Goal: Transaction & Acquisition: Purchase product/service

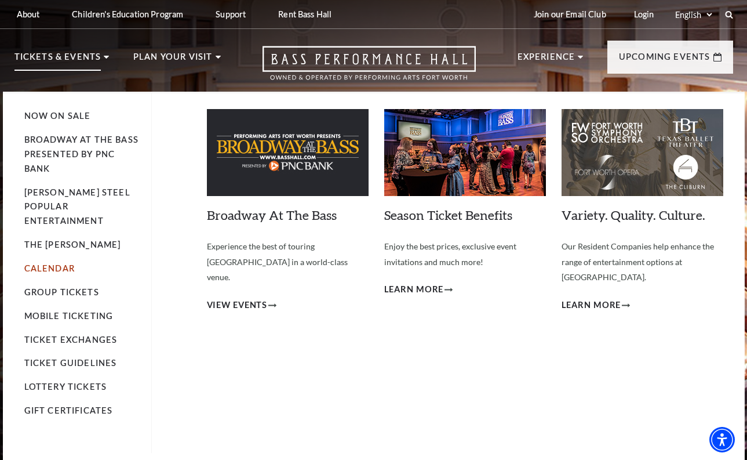
click at [45, 263] on link "Calendar" at bounding box center [49, 268] width 50 height 10
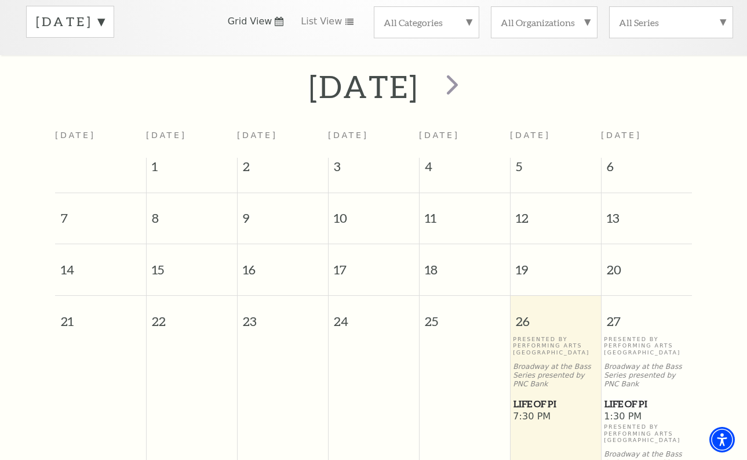
scroll to position [167, 0]
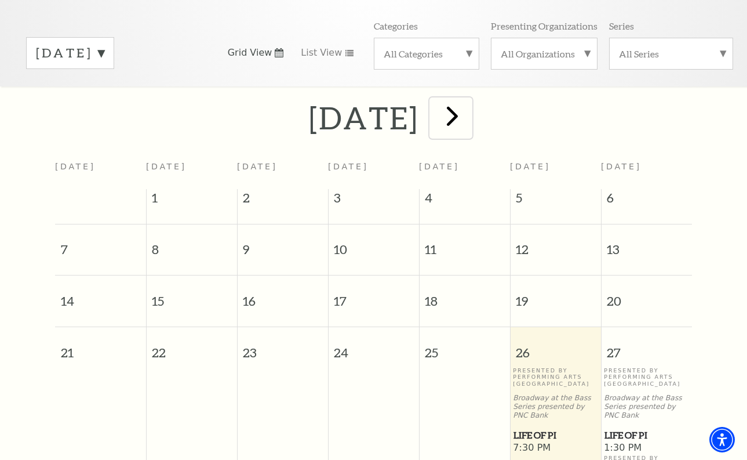
click at [469, 99] on span "next" at bounding box center [452, 115] width 33 height 33
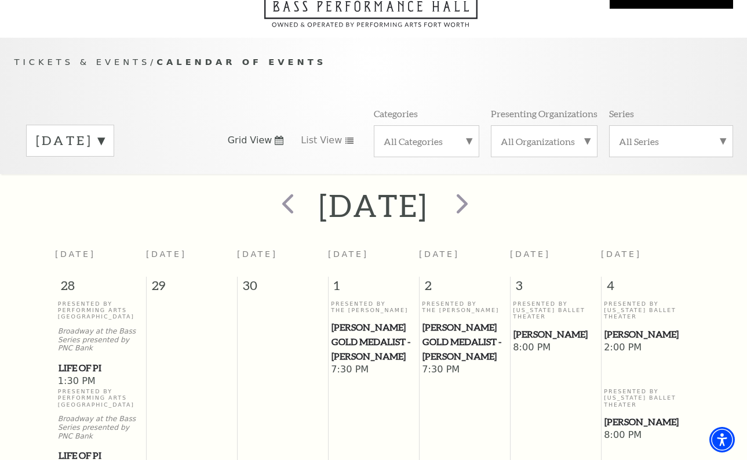
scroll to position [0, 0]
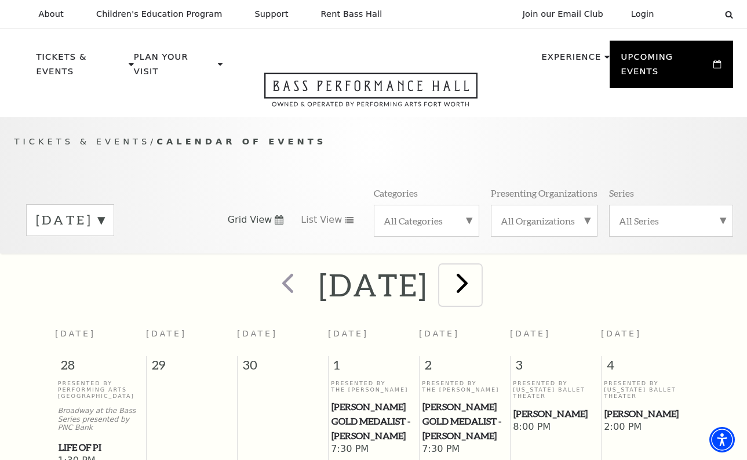
click at [479, 268] on span "next" at bounding box center [462, 282] width 33 height 33
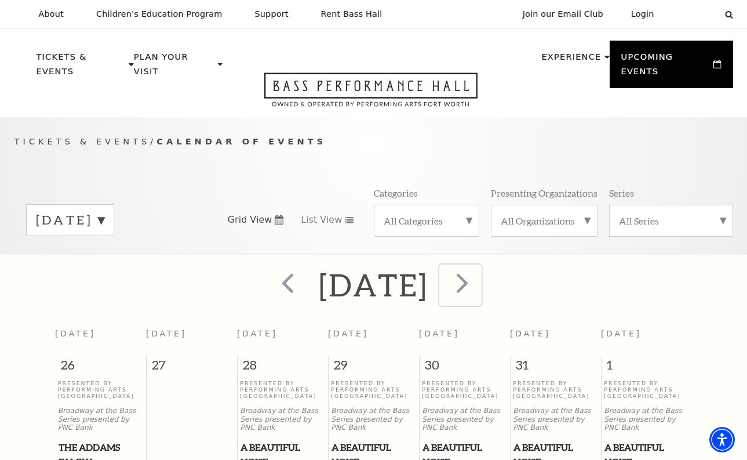
click at [479, 269] on span "next" at bounding box center [462, 282] width 33 height 33
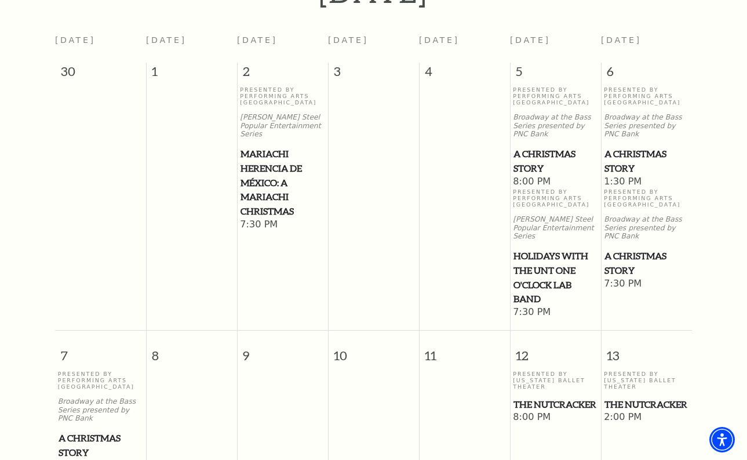
scroll to position [247, 0]
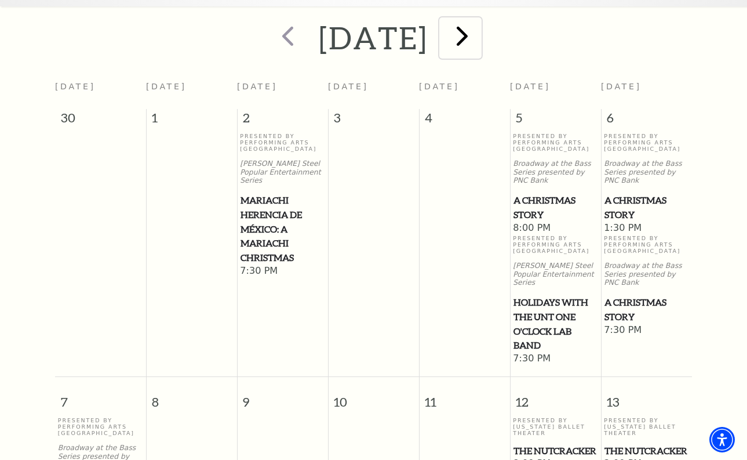
click at [479, 27] on span "next" at bounding box center [462, 35] width 33 height 33
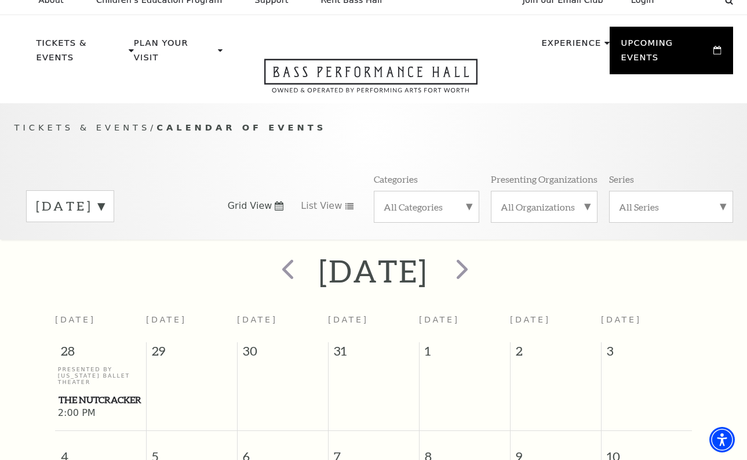
scroll to position [0, 0]
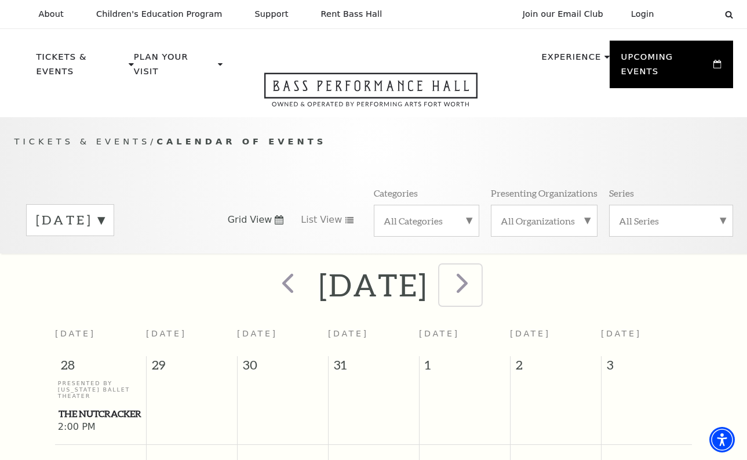
click at [479, 271] on span "next" at bounding box center [462, 282] width 33 height 33
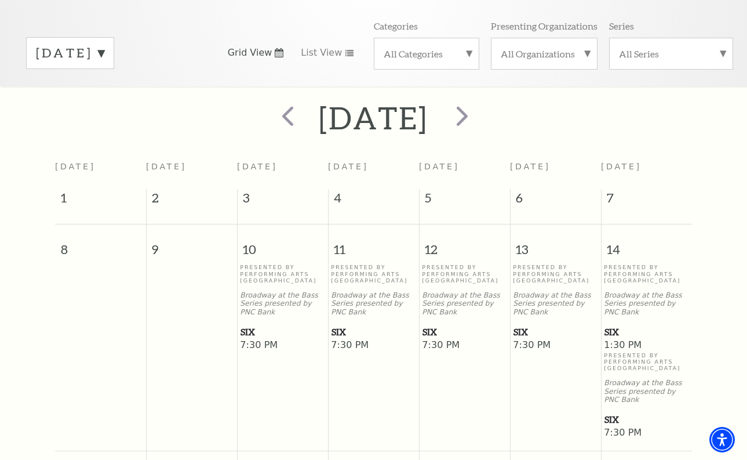
scroll to position [92, 0]
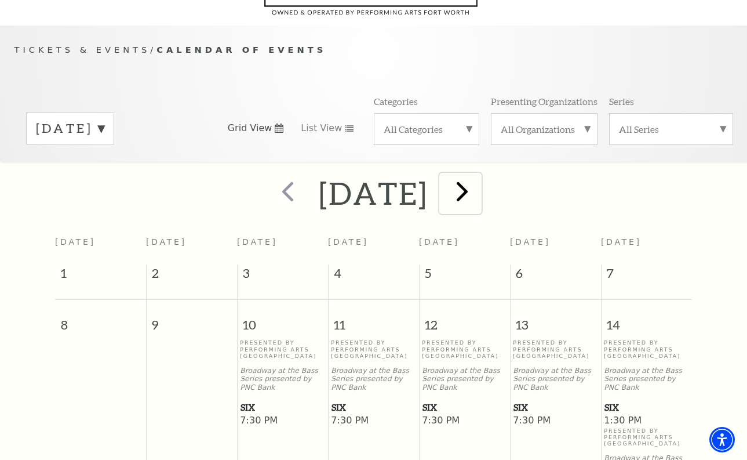
click at [479, 176] on span "next" at bounding box center [462, 190] width 33 height 33
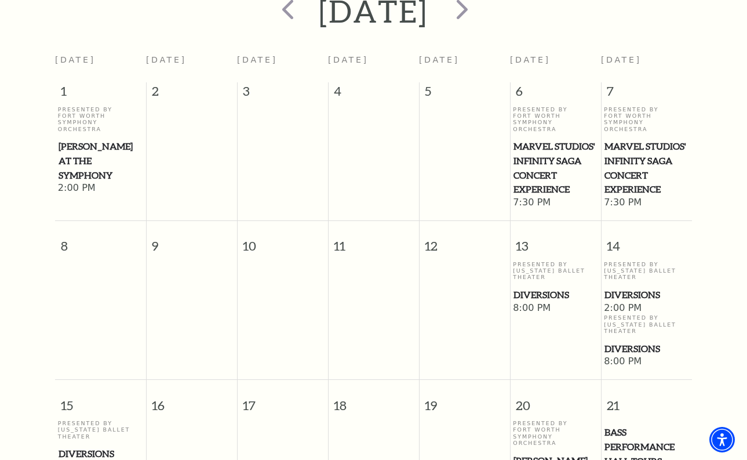
scroll to position [0, 0]
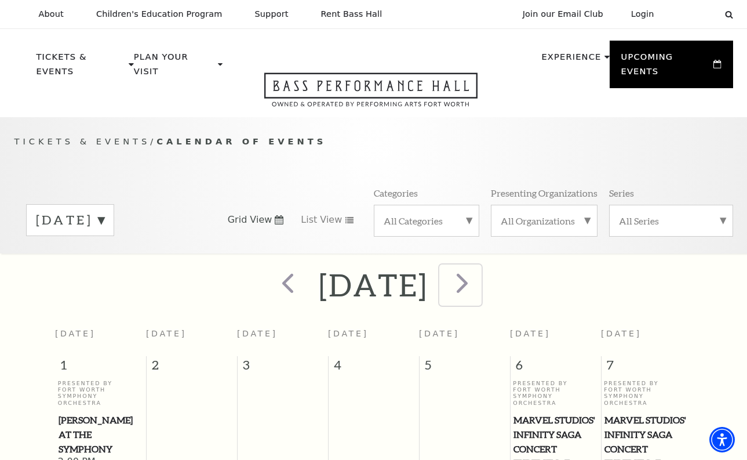
click at [479, 270] on span "next" at bounding box center [462, 282] width 33 height 33
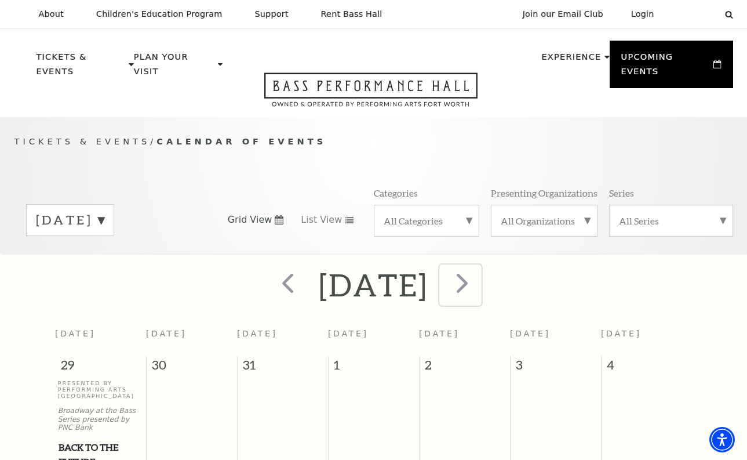
click at [479, 268] on span "next" at bounding box center [462, 282] width 33 height 33
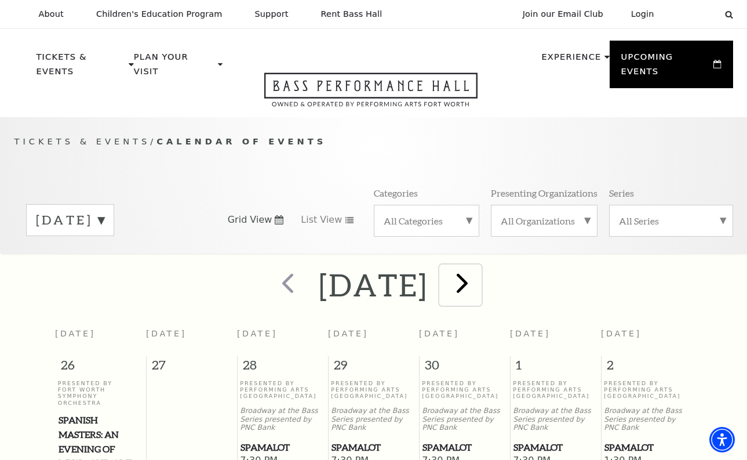
click at [479, 269] on span "next" at bounding box center [462, 282] width 33 height 33
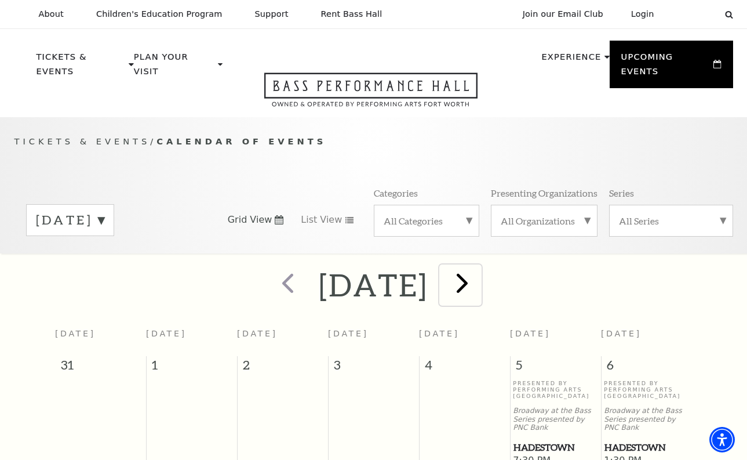
click at [479, 268] on span "next" at bounding box center [462, 282] width 33 height 33
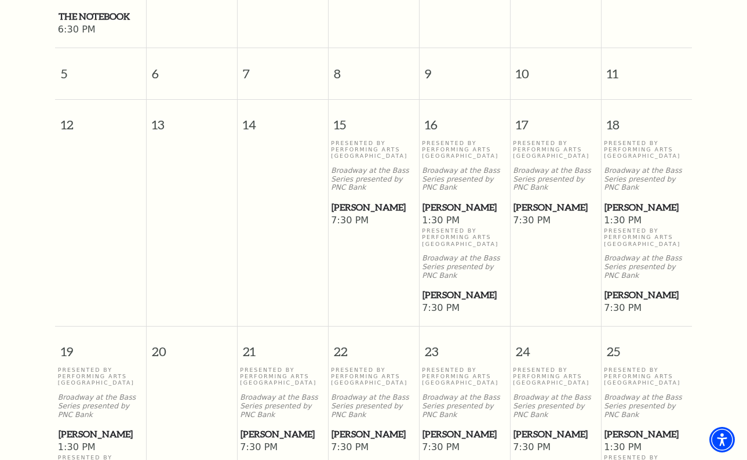
scroll to position [519, 0]
click at [637, 199] on span "[PERSON_NAME]" at bounding box center [647, 206] width 84 height 14
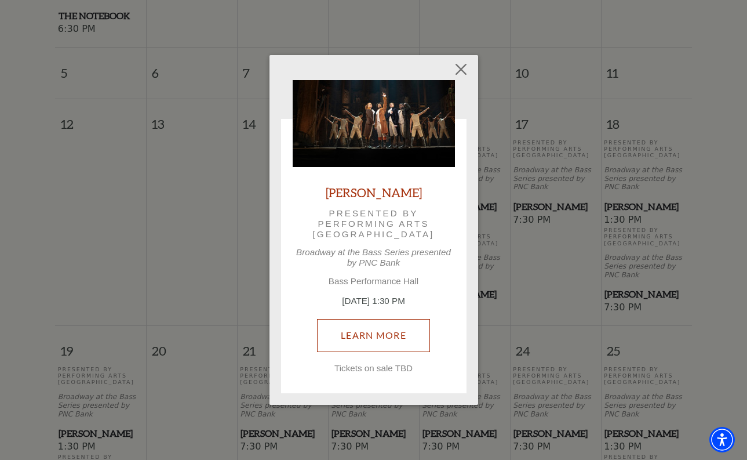
click at [364, 332] on link "Learn More" at bounding box center [373, 335] width 113 height 32
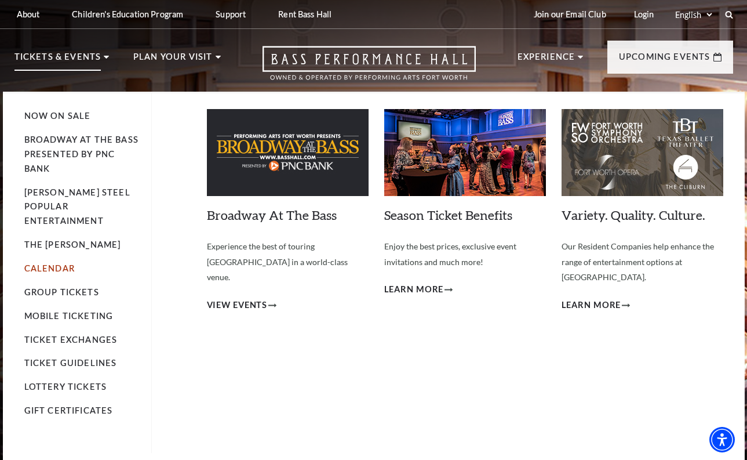
click at [52, 263] on link "Calendar" at bounding box center [49, 268] width 50 height 10
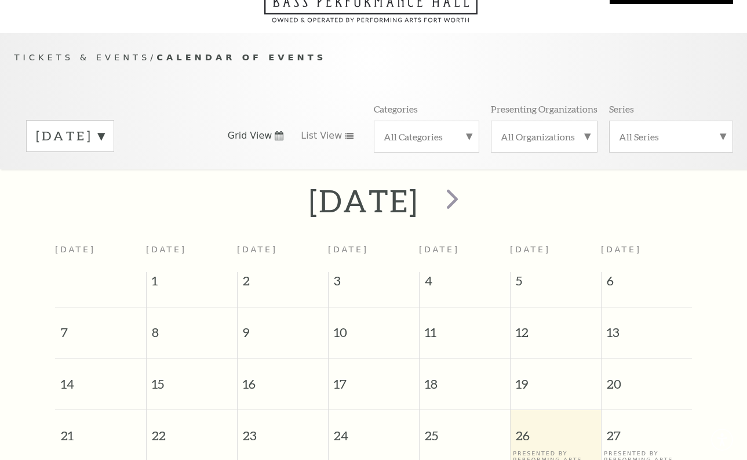
scroll to position [103, 0]
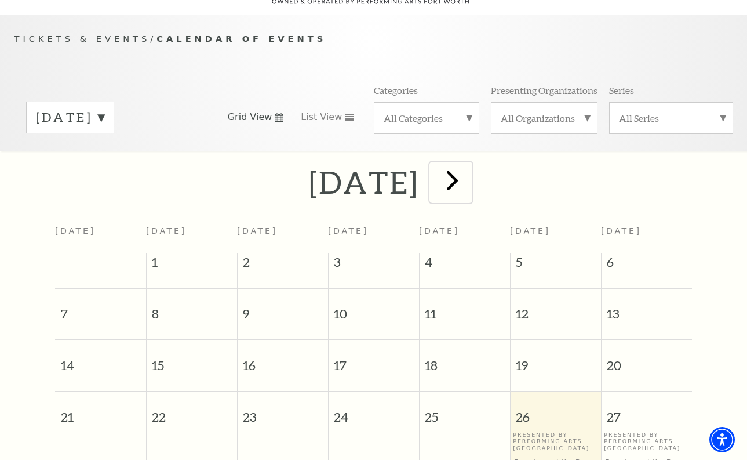
click at [469, 170] on span "next" at bounding box center [452, 179] width 33 height 33
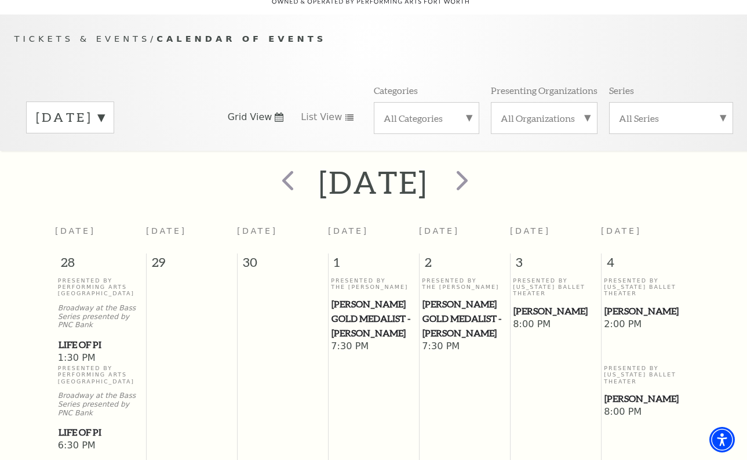
click at [104, 108] on label "October 2025" at bounding box center [70, 117] width 68 height 18
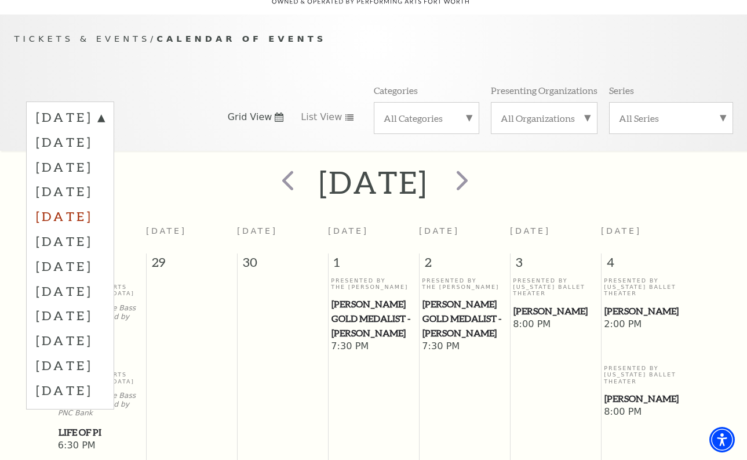
click at [101, 203] on label "January 2026" at bounding box center [70, 215] width 68 height 25
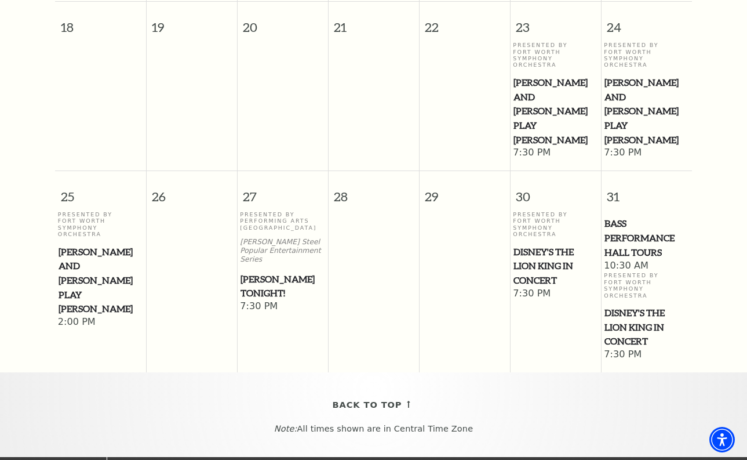
scroll to position [781, 0]
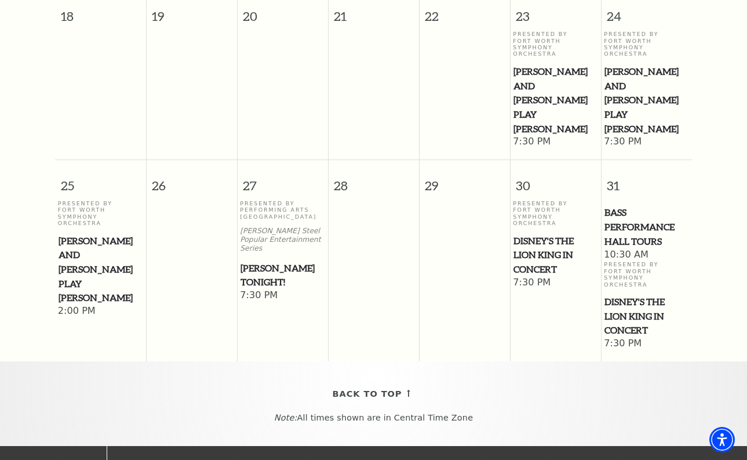
click at [253, 261] on span "Mark Twain Tonight!" at bounding box center [283, 275] width 84 height 28
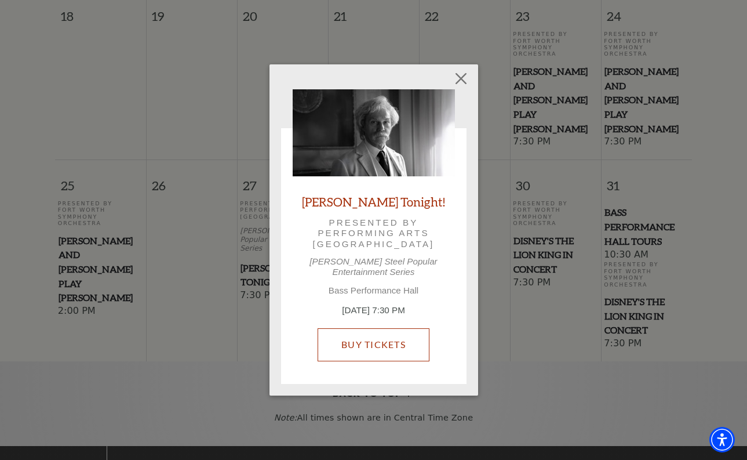
click at [402, 340] on link "Buy Tickets" at bounding box center [374, 344] width 112 height 32
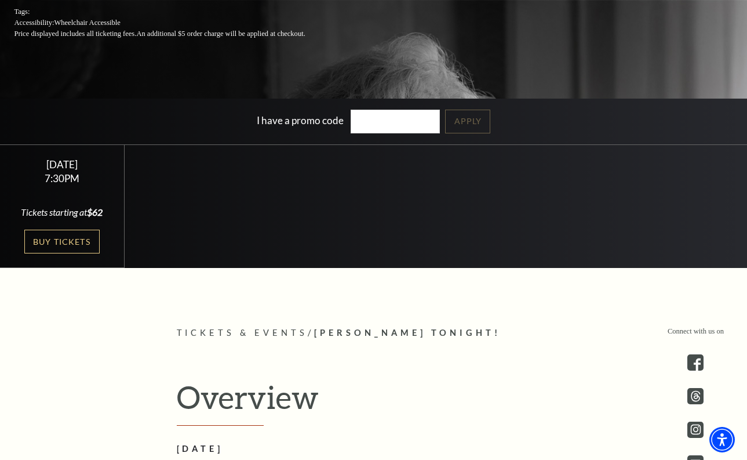
scroll to position [290, 0]
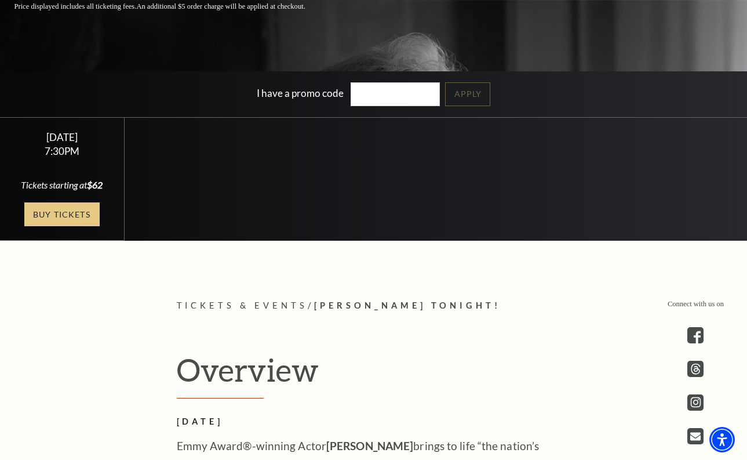
click at [48, 213] on link "Buy Tickets" at bounding box center [61, 214] width 75 height 24
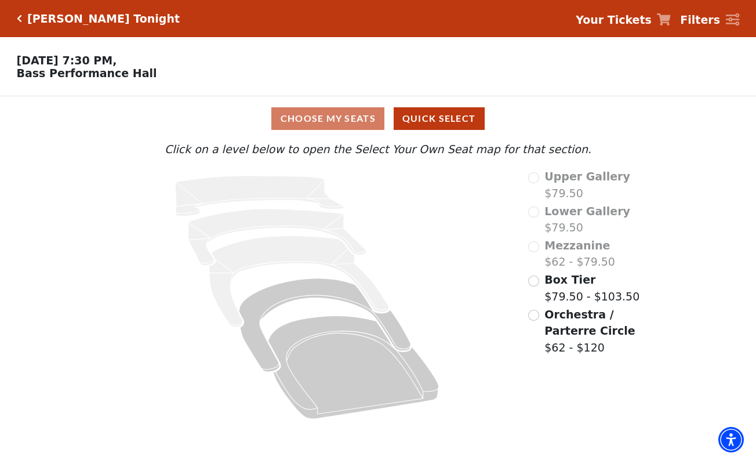
click at [19, 19] on icon "Click here to go back to filters" at bounding box center [19, 18] width 5 height 8
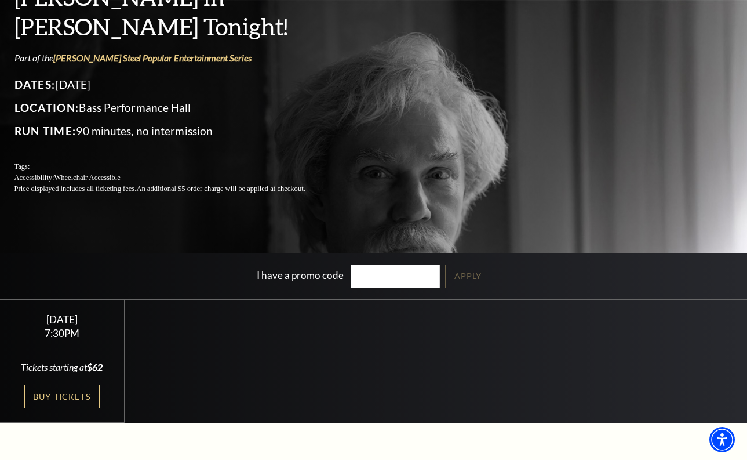
scroll to position [110, 0]
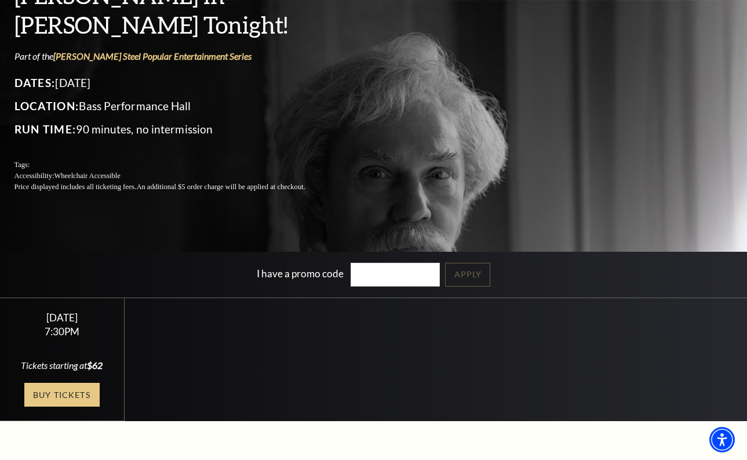
click at [68, 391] on link "Buy Tickets" at bounding box center [61, 395] width 75 height 24
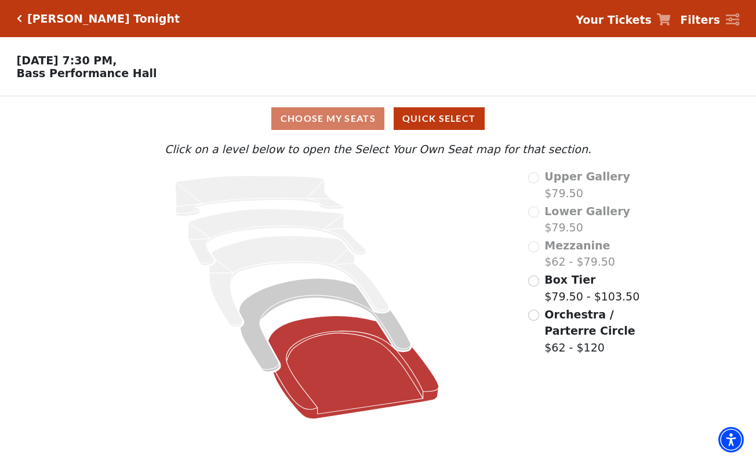
click at [309, 341] on icon at bounding box center [353, 367] width 170 height 103
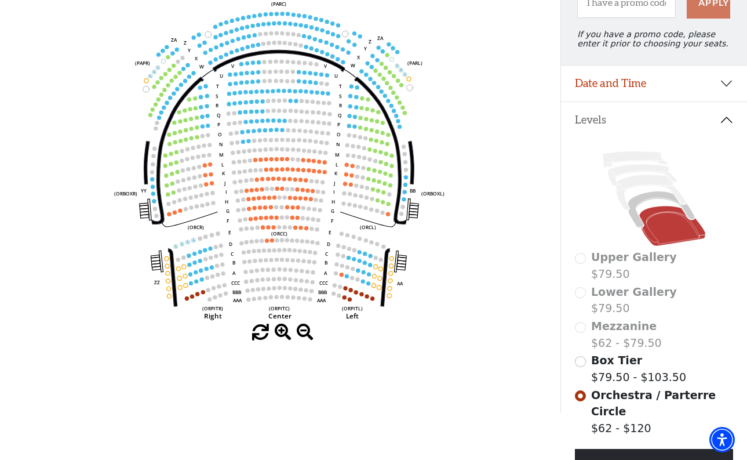
scroll to position [138, 0]
